Goal: Task Accomplishment & Management: Check status

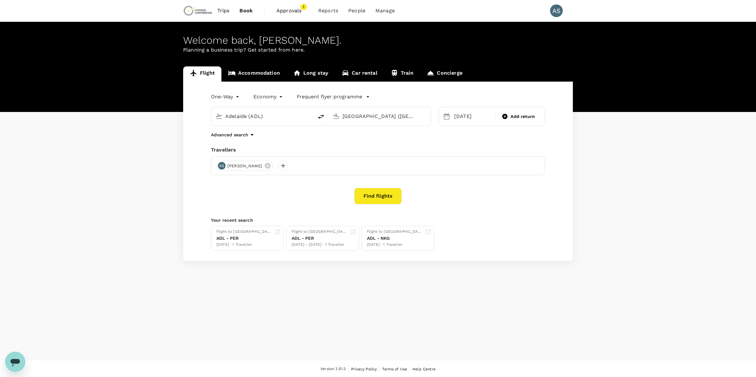
click at [292, 9] on span "Approvals" at bounding box center [292, 11] width 32 height 8
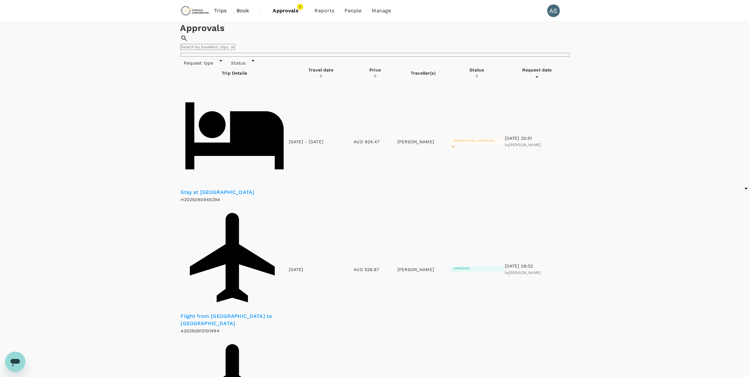
click at [242, 189] on p "Stay at [GEOGRAPHIC_DATA]" at bounding box center [234, 192] width 107 height 7
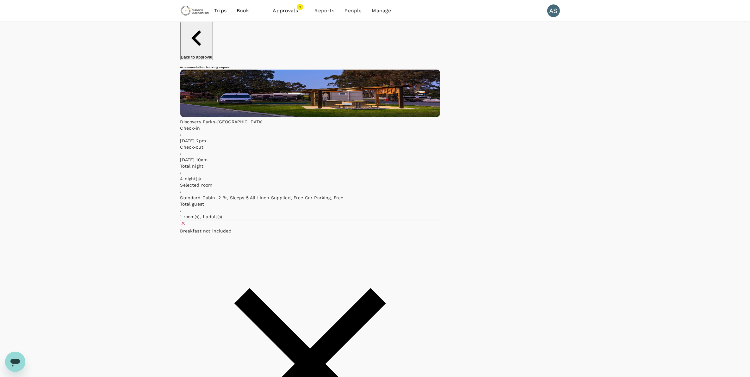
scroll to position [13, 0]
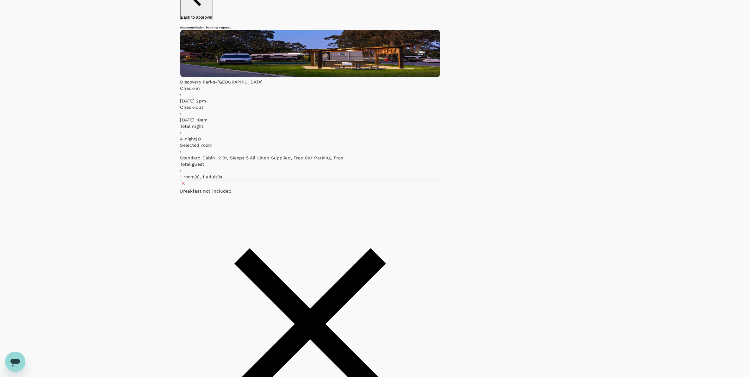
scroll to position [0, 0]
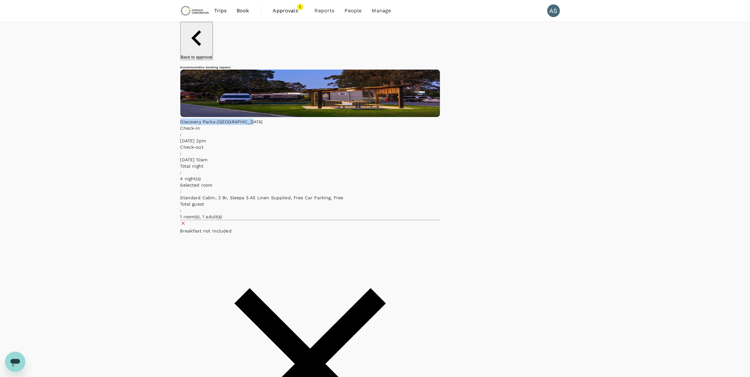
drag, startPoint x: 290, startPoint y: 67, endPoint x: 368, endPoint y: 64, distance: 77.2
click at [368, 119] on p "Discovery Parks-[GEOGRAPHIC_DATA]" at bounding box center [310, 122] width 260 height 6
